Goal: Task Accomplishment & Management: Manage account settings

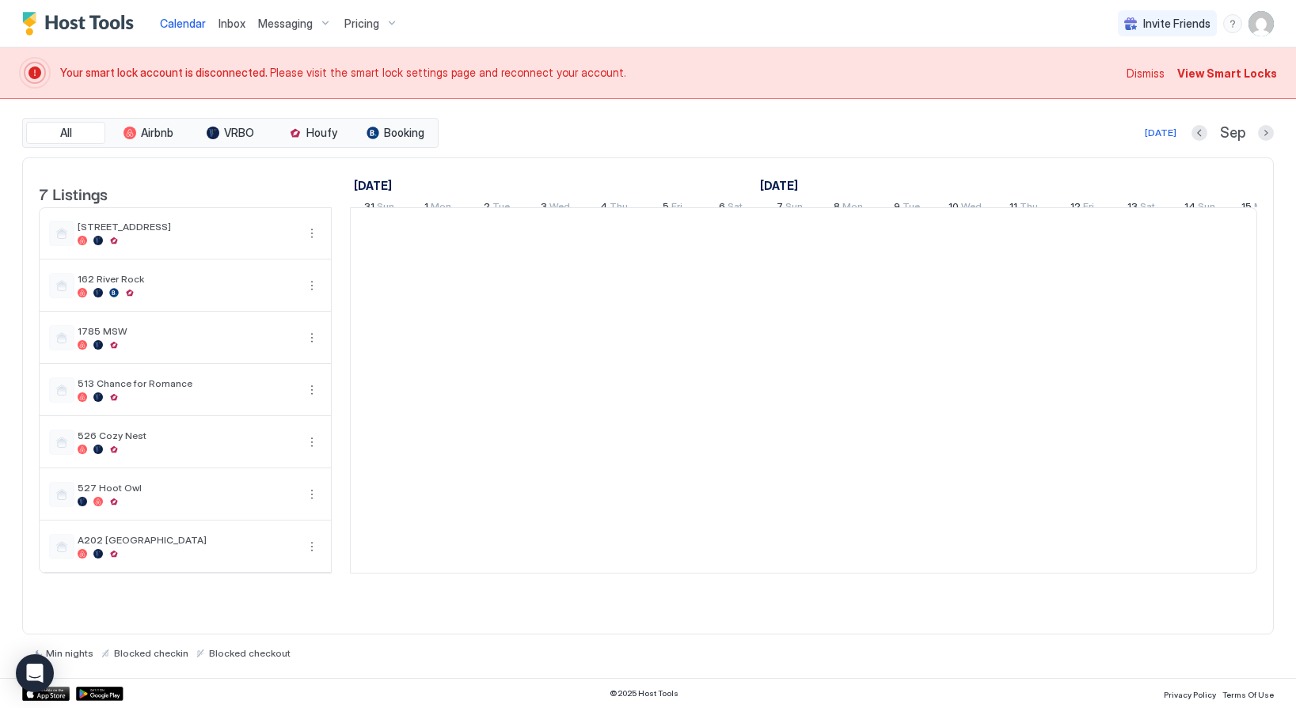
scroll to position [0, 879]
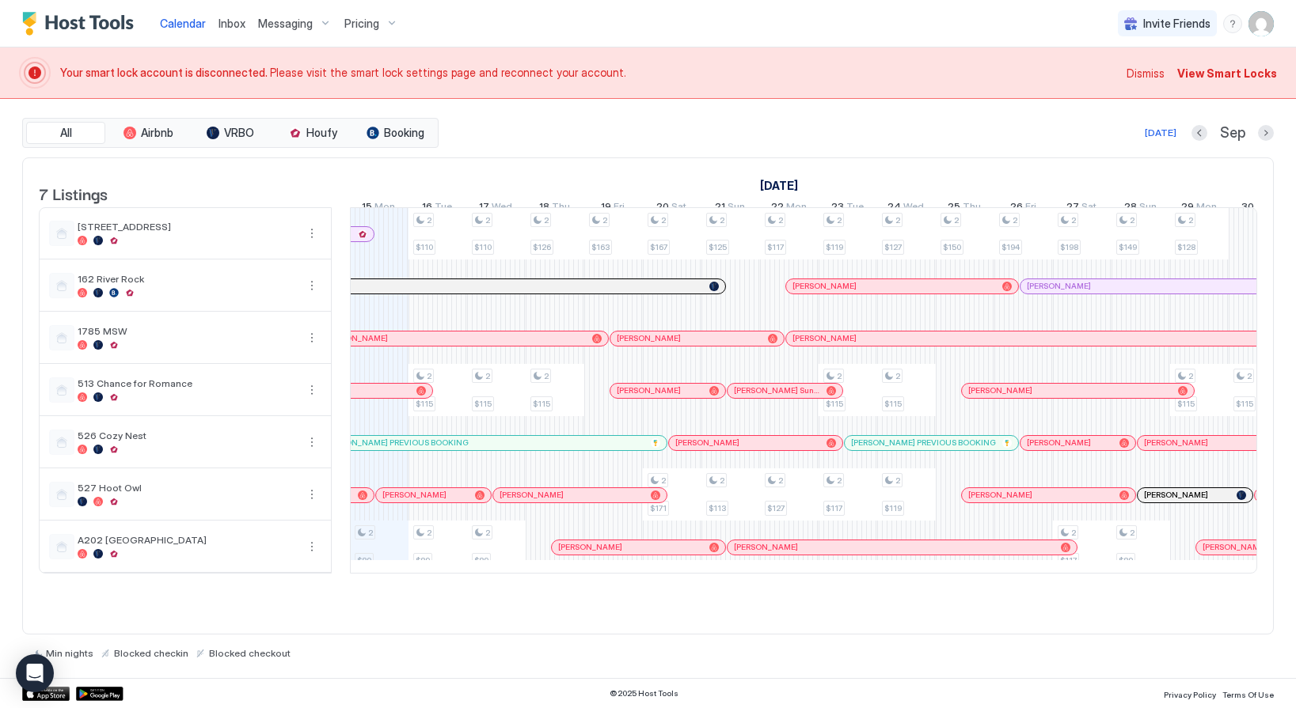
click at [1205, 73] on span "View Smart Locks" at bounding box center [1227, 73] width 100 height 17
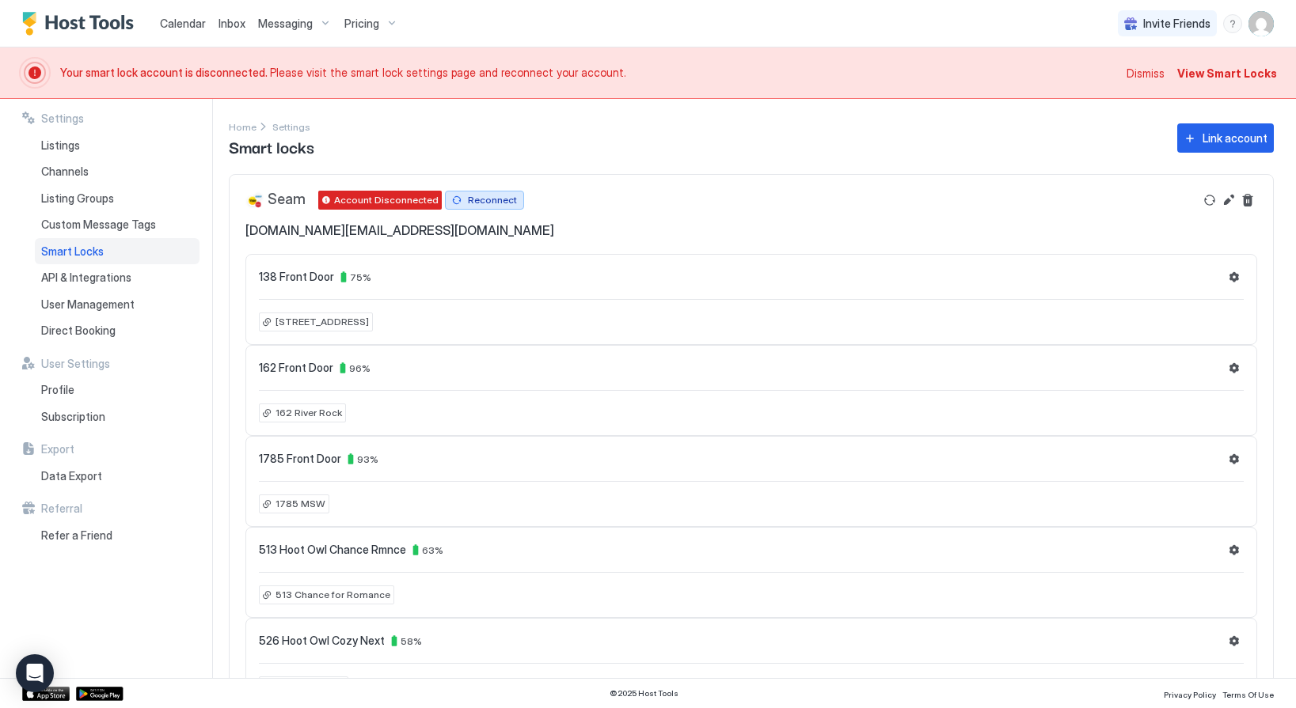
click at [472, 193] on div "Reconnect" at bounding box center [492, 200] width 49 height 14
